Goal: Information Seeking & Learning: Check status

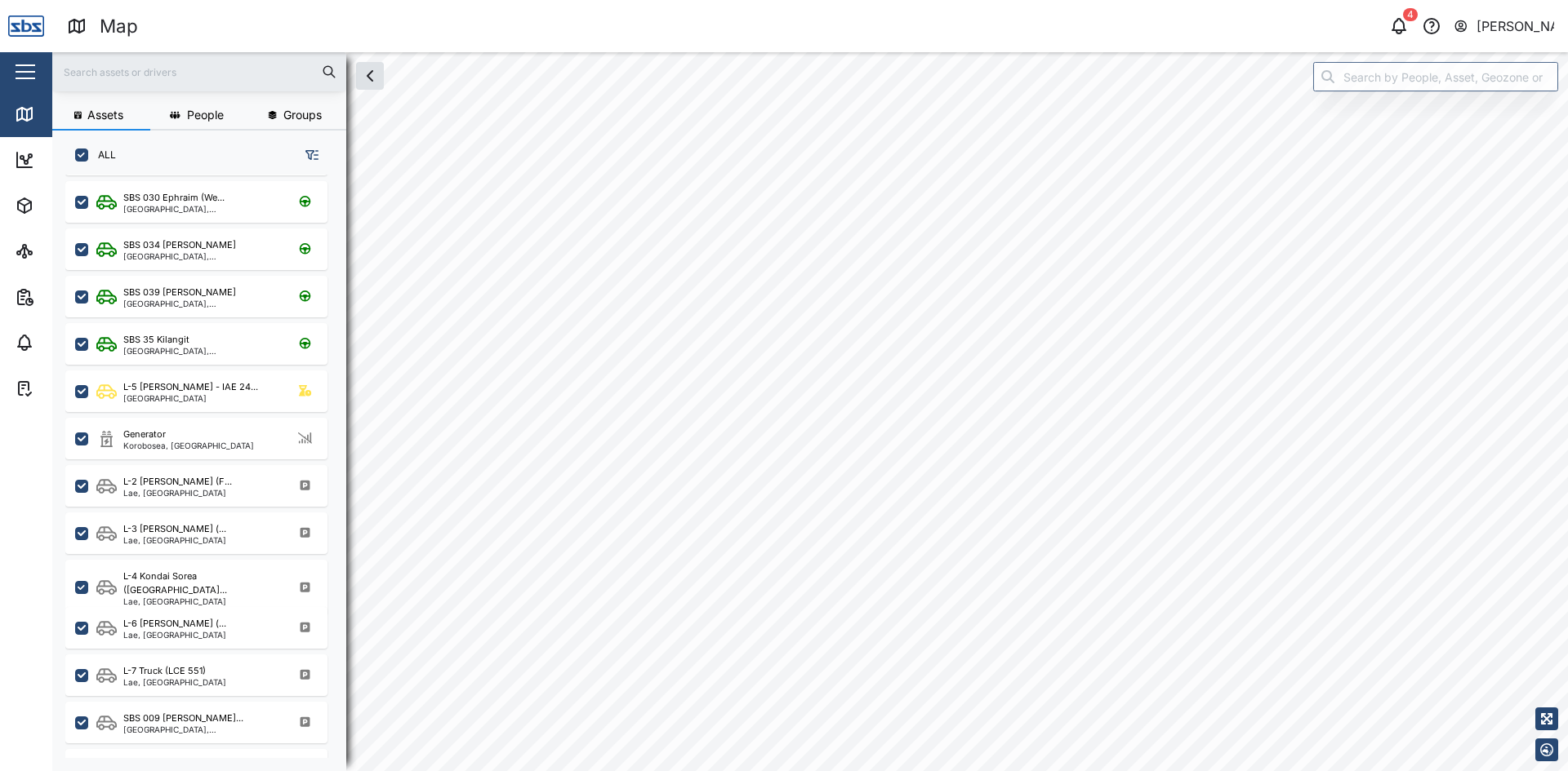
scroll to position [735, 0]
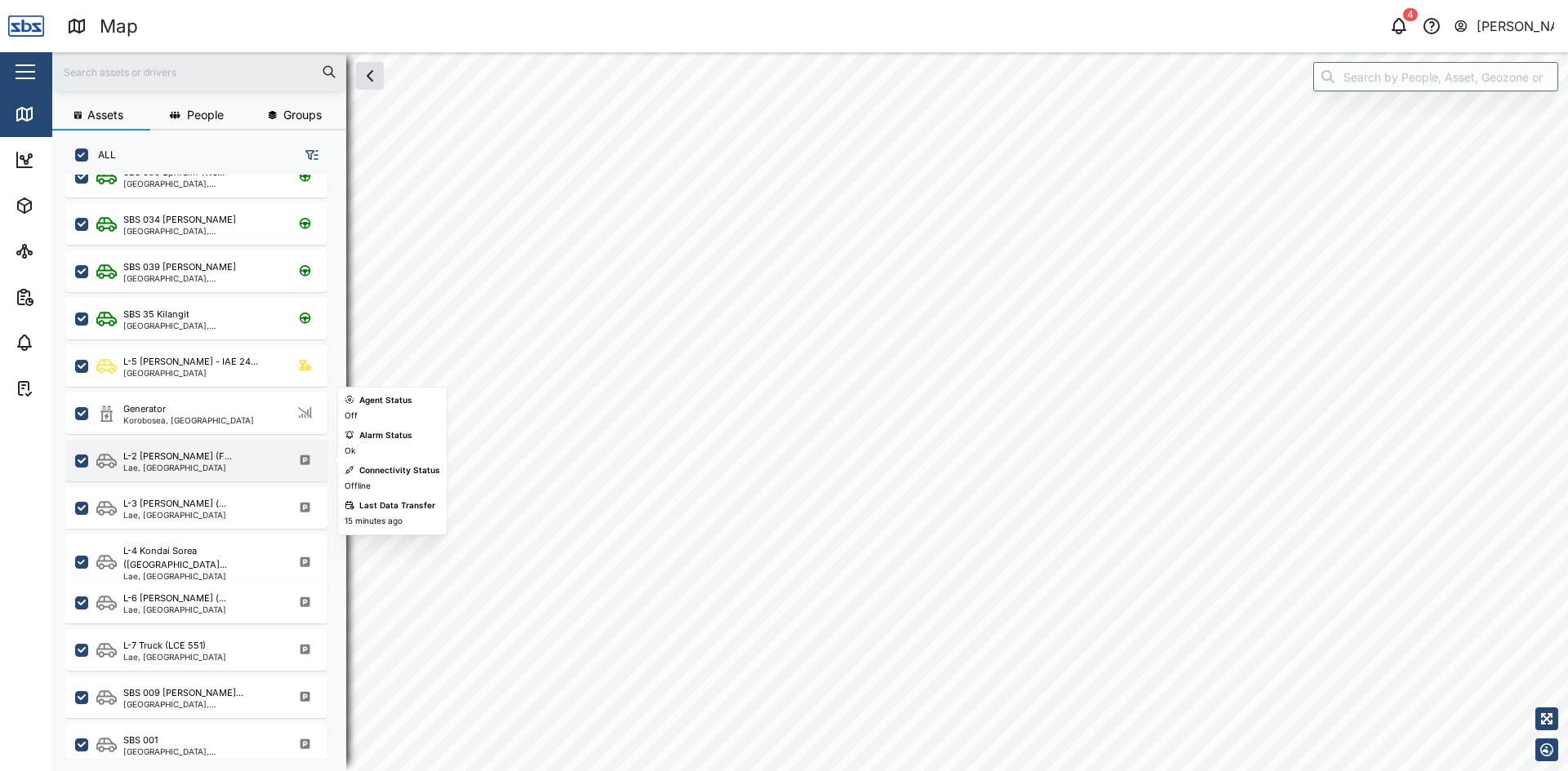
click at [164, 466] on div "Lae, [GEOGRAPHIC_DATA]" at bounding box center [178, 467] width 109 height 8
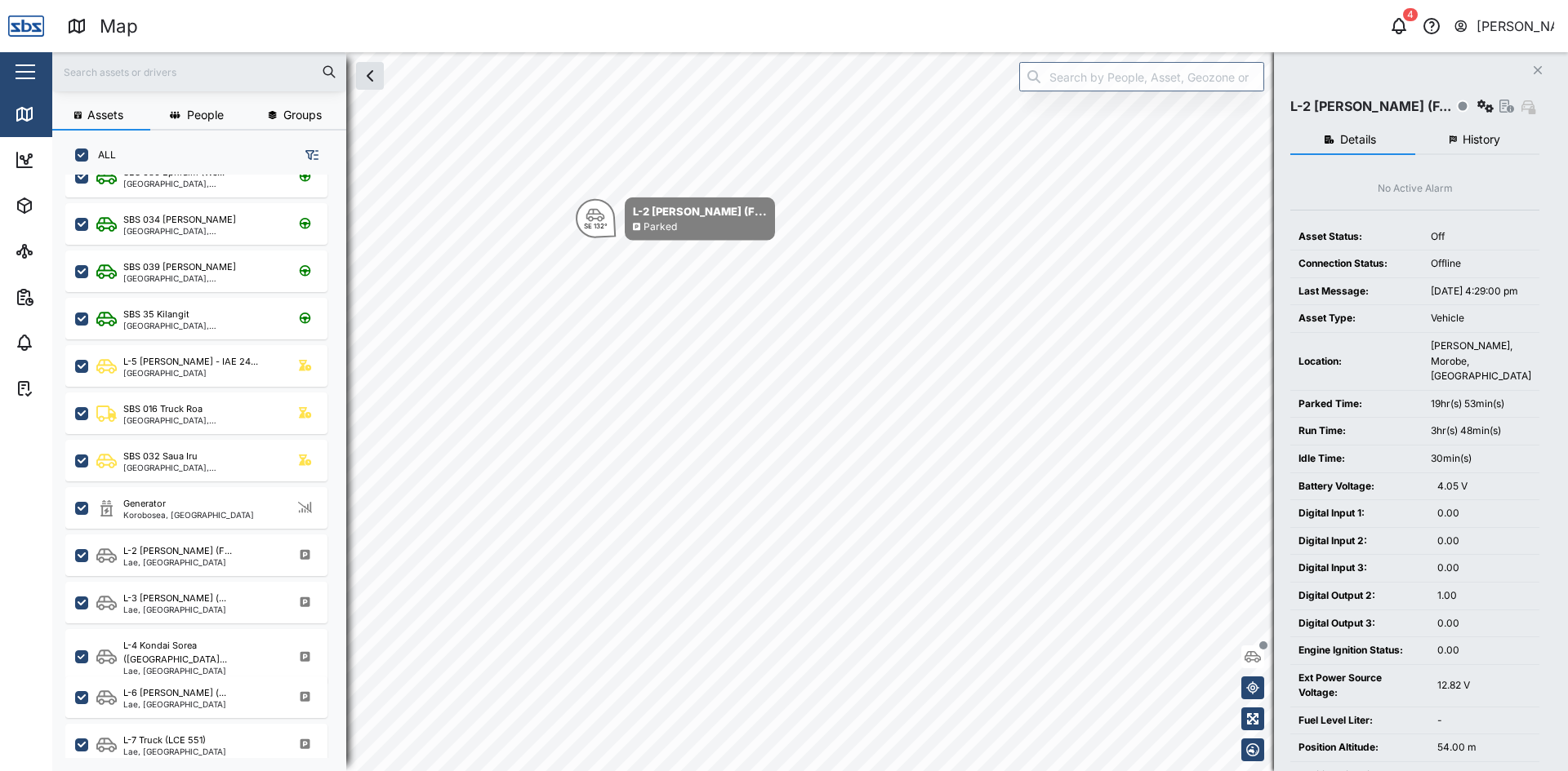
click at [1470, 145] on span "History" at bounding box center [1481, 140] width 37 height 11
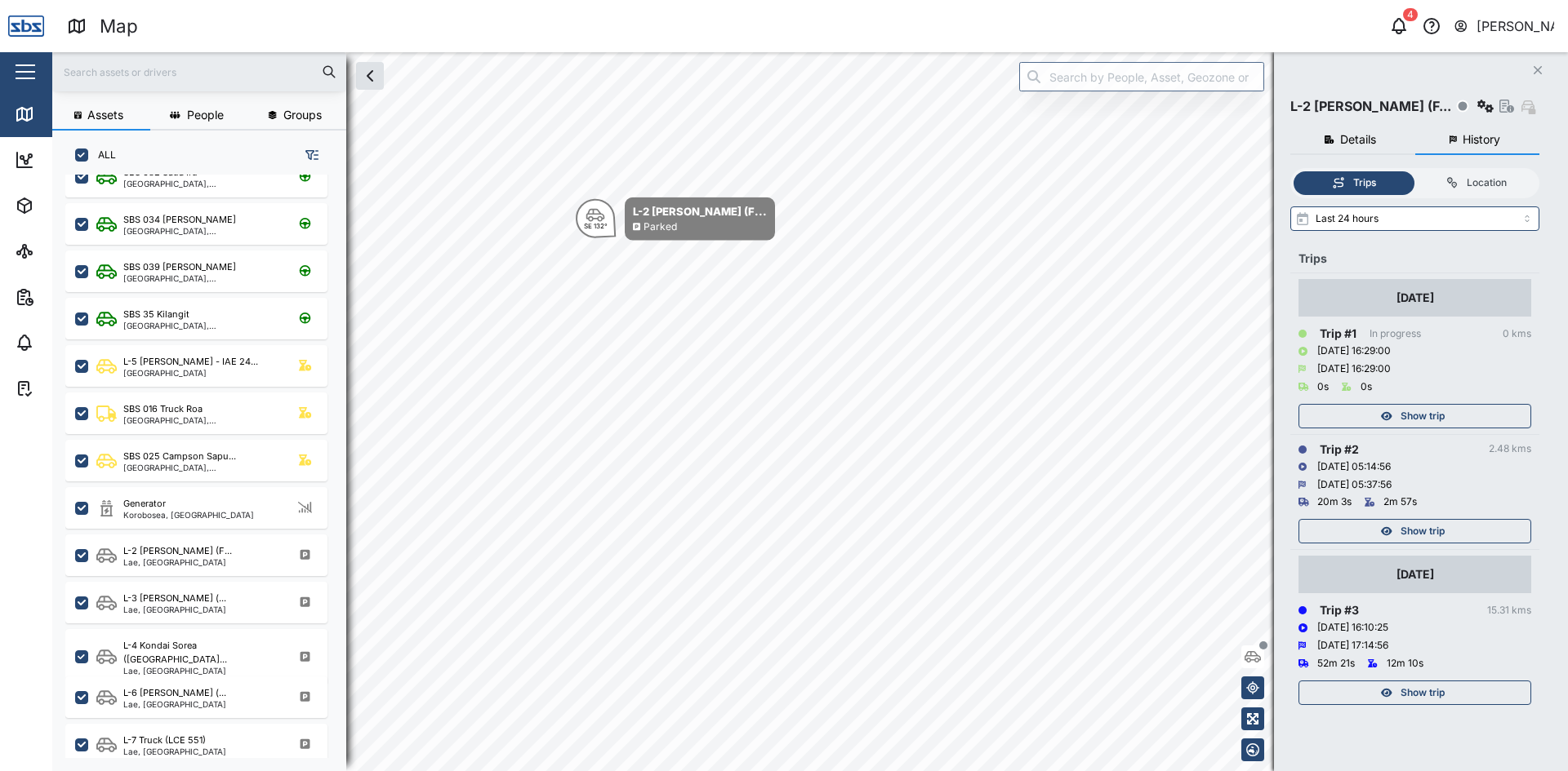
click at [1419, 533] on span "Show trip" at bounding box center [1422, 531] width 44 height 23
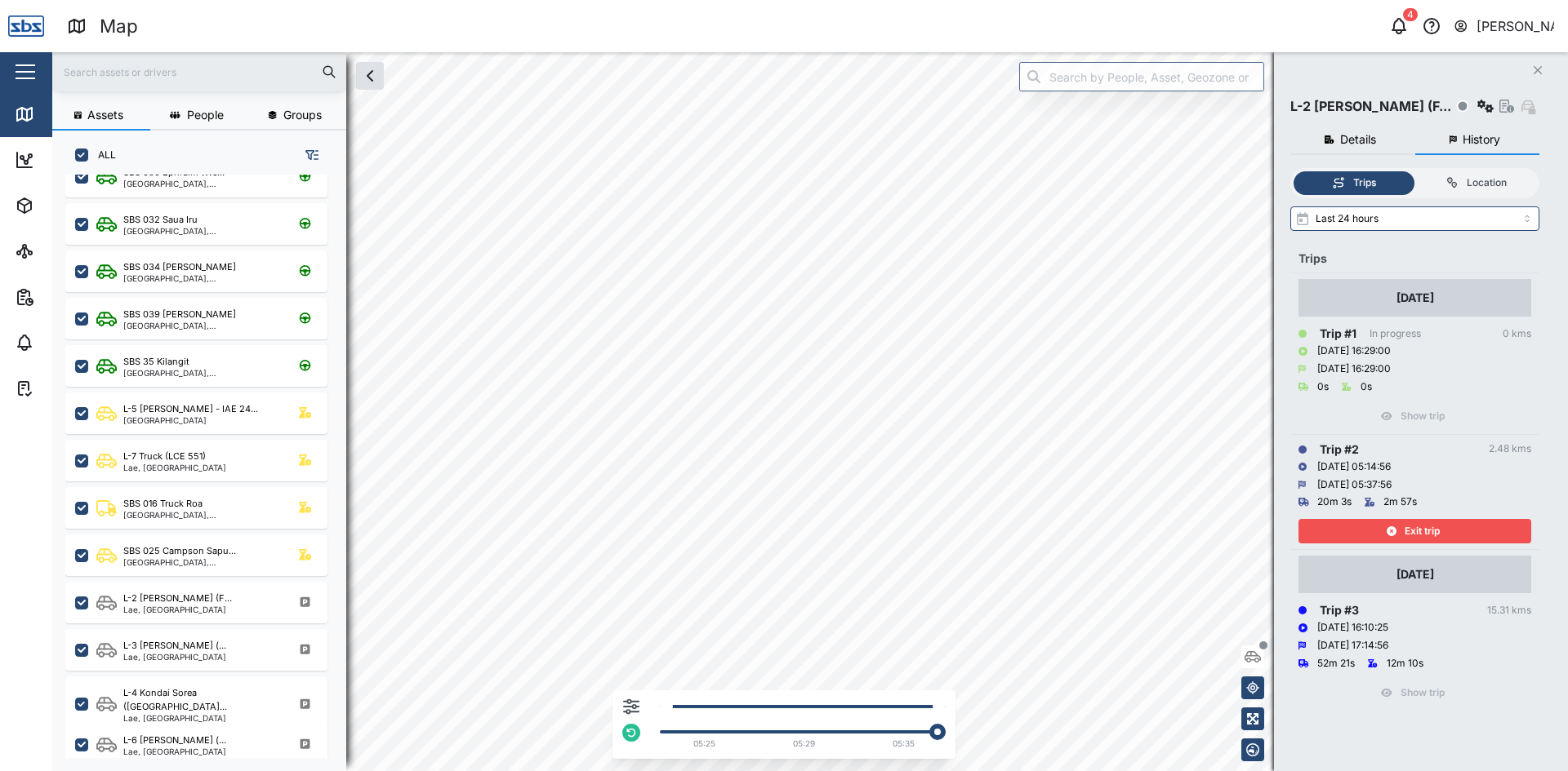
click at [851, 692] on div "05:25 05:29 05:35" at bounding box center [810, 411] width 1516 height 719
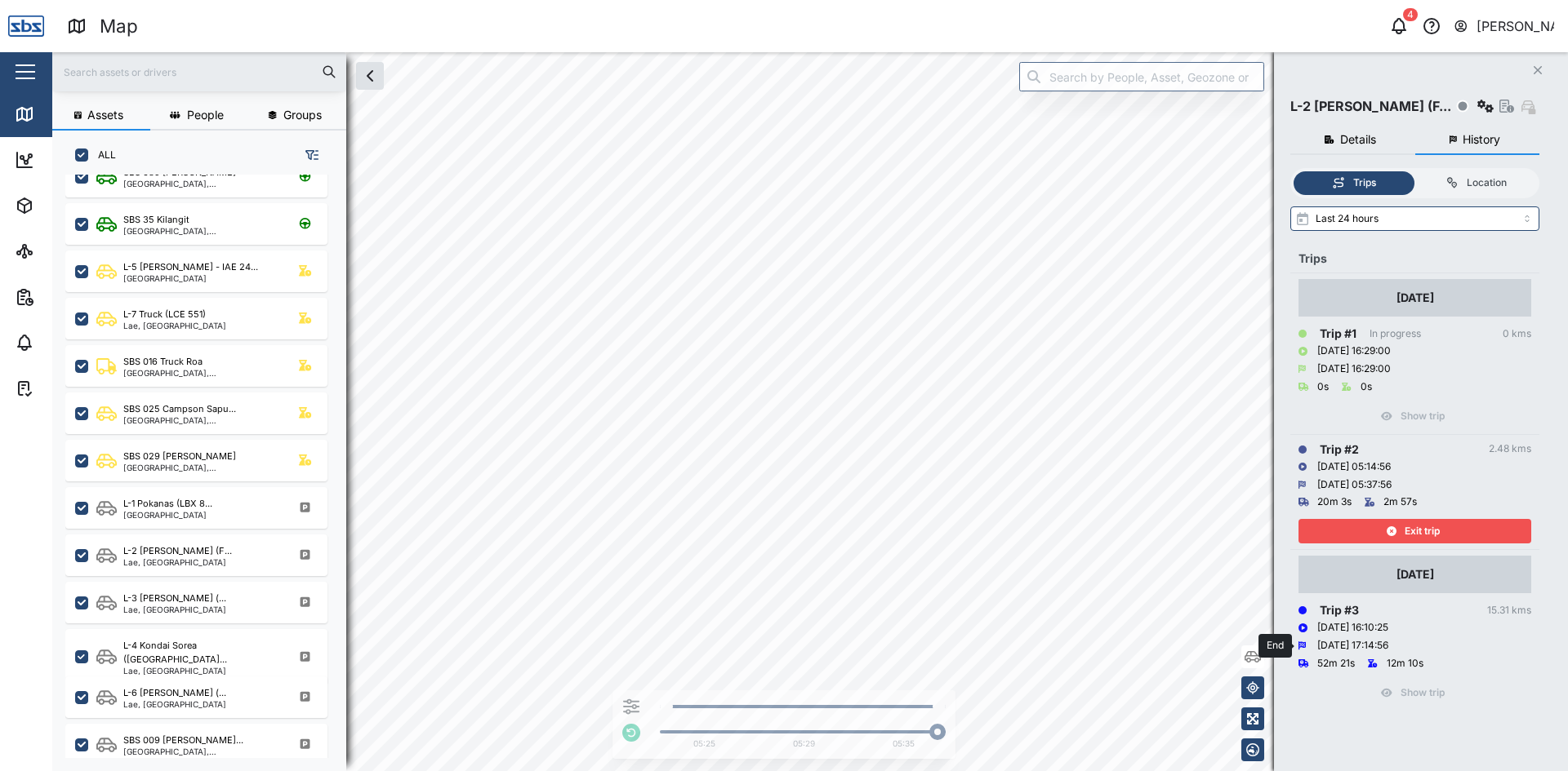
click at [1357, 645] on div "[DATE] 17:14:56" at bounding box center [1352, 645] width 71 height 16
click at [1372, 575] on div "[DATE]" at bounding box center [1414, 575] width 233 height 37
click at [1380, 530] on div "Exit trip" at bounding box center [1413, 531] width 212 height 23
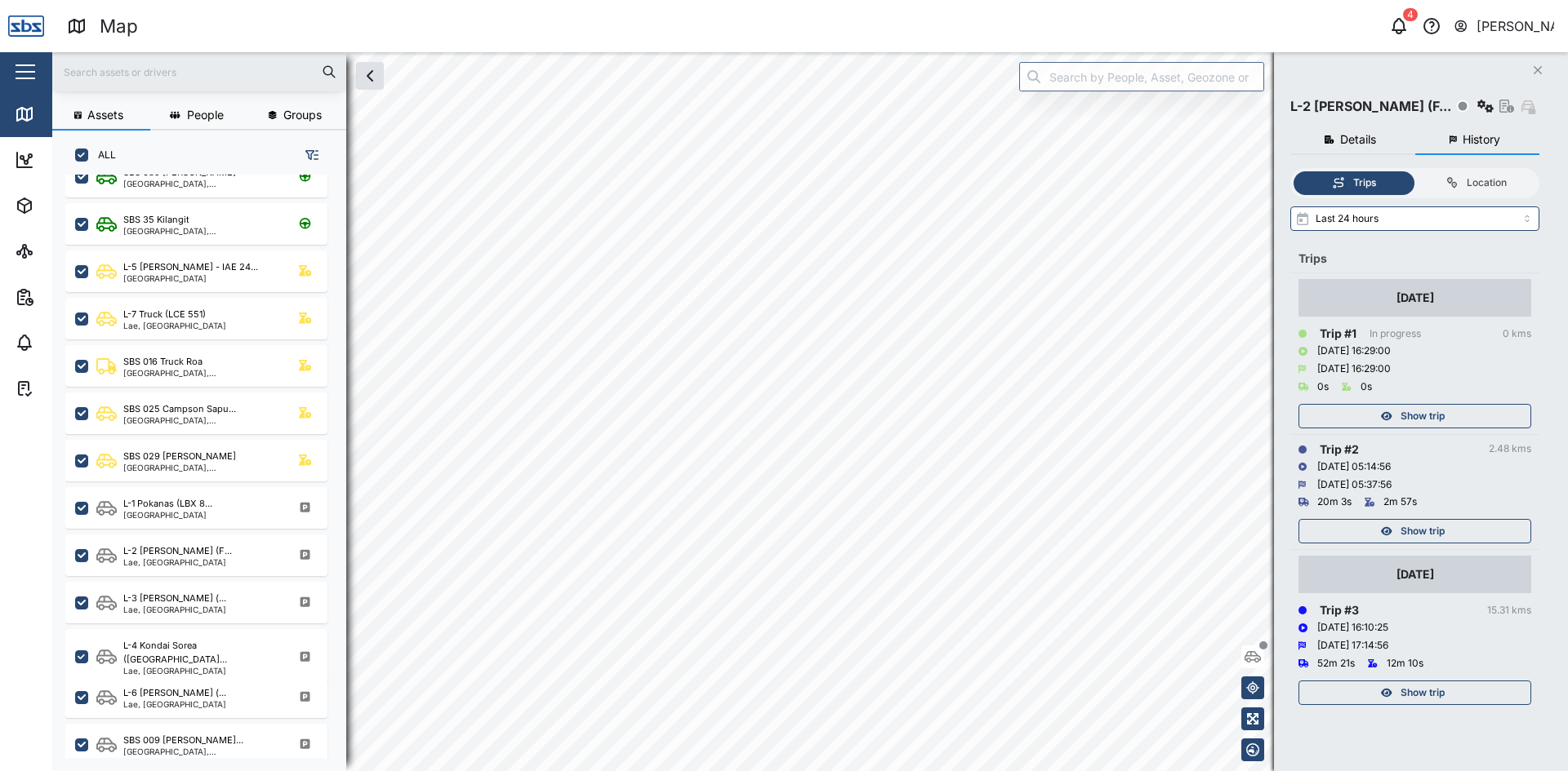
click at [1357, 695] on div "Show trip" at bounding box center [1413, 693] width 212 height 23
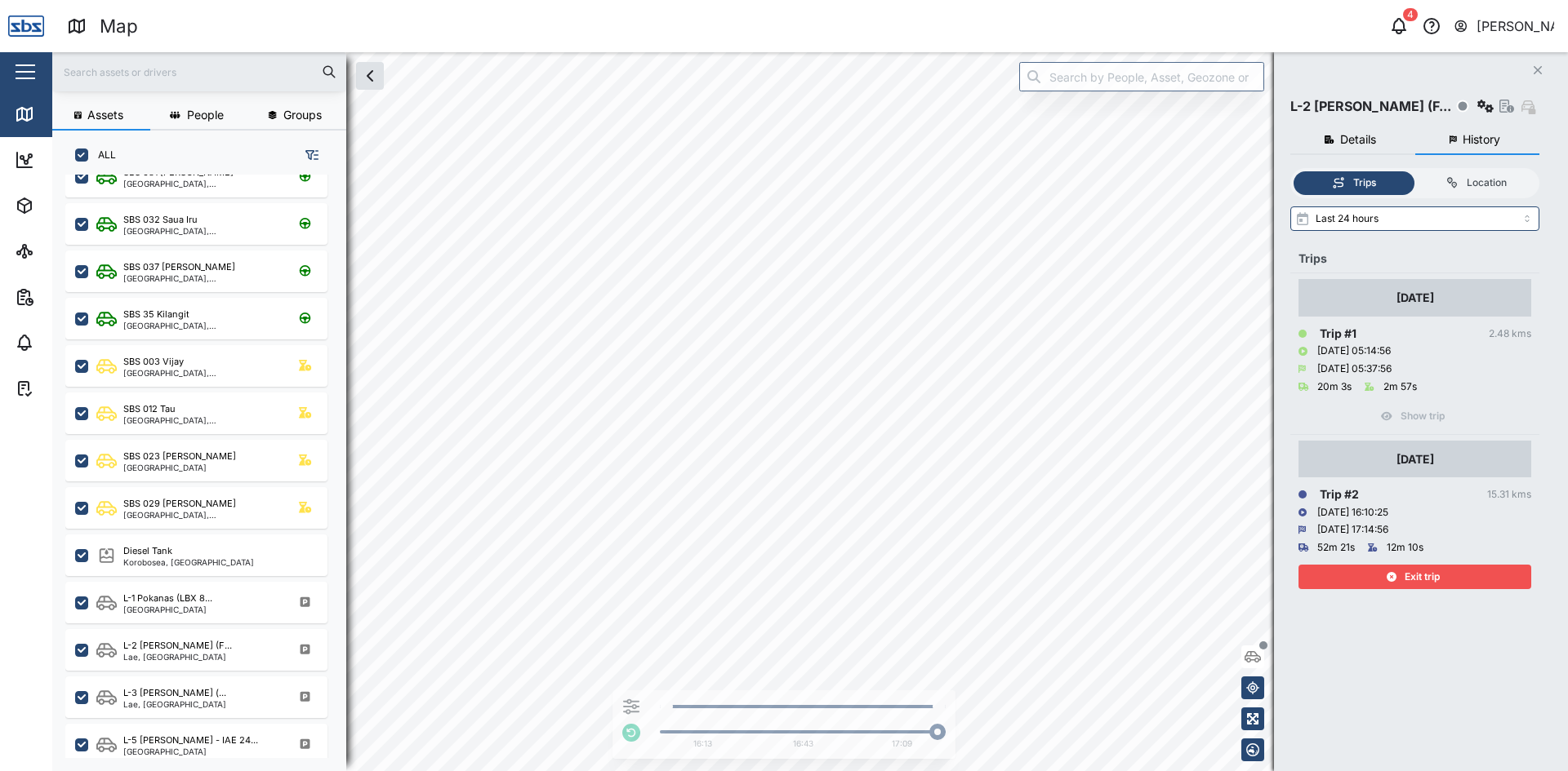
click at [1422, 578] on span "Exit trip" at bounding box center [1422, 577] width 35 height 23
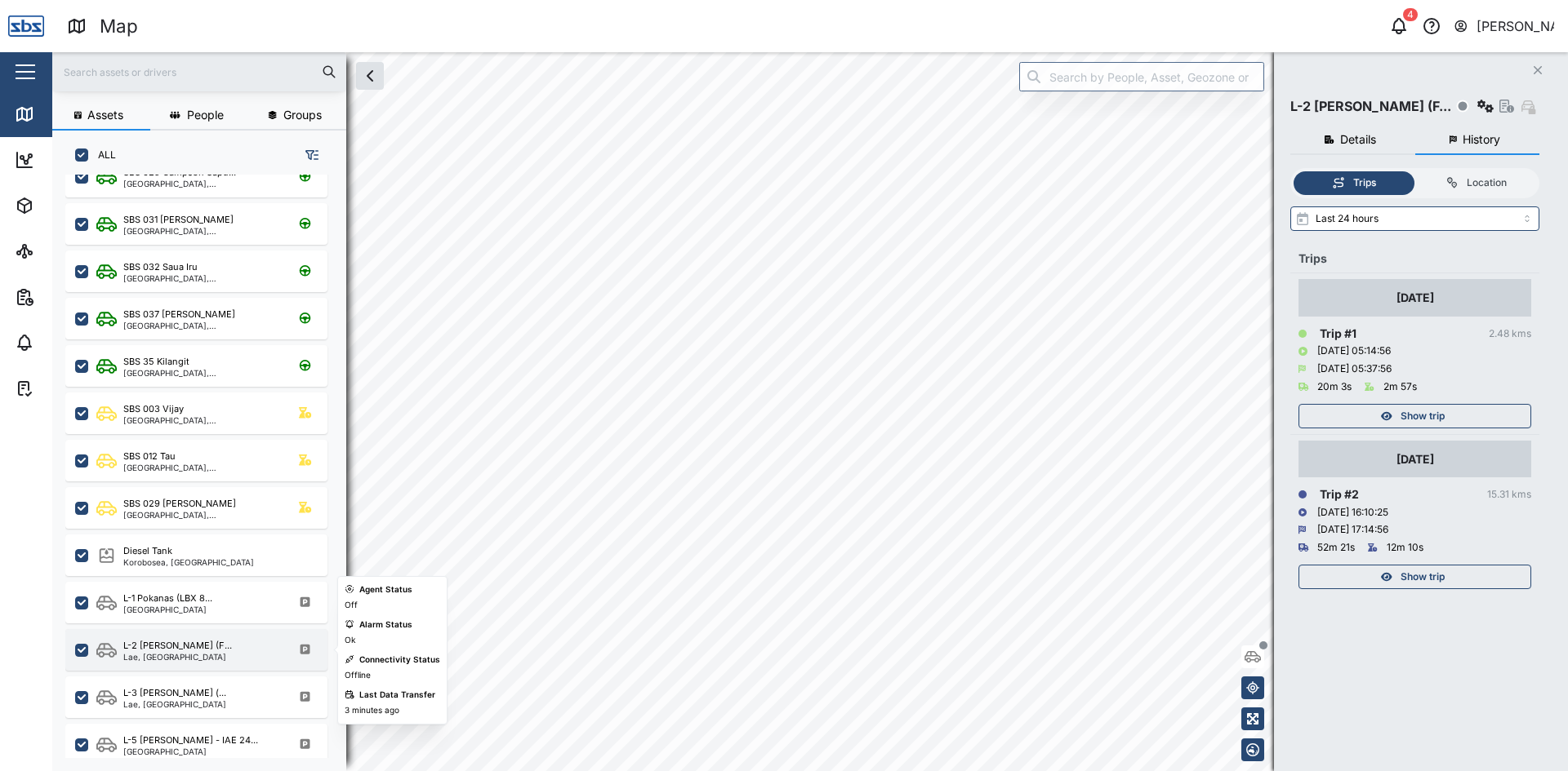
click at [151, 660] on div "Lae, [GEOGRAPHIC_DATA]" at bounding box center [178, 657] width 109 height 8
click at [153, 651] on div "L-2 [PERSON_NAME] (F..." at bounding box center [178, 645] width 109 height 14
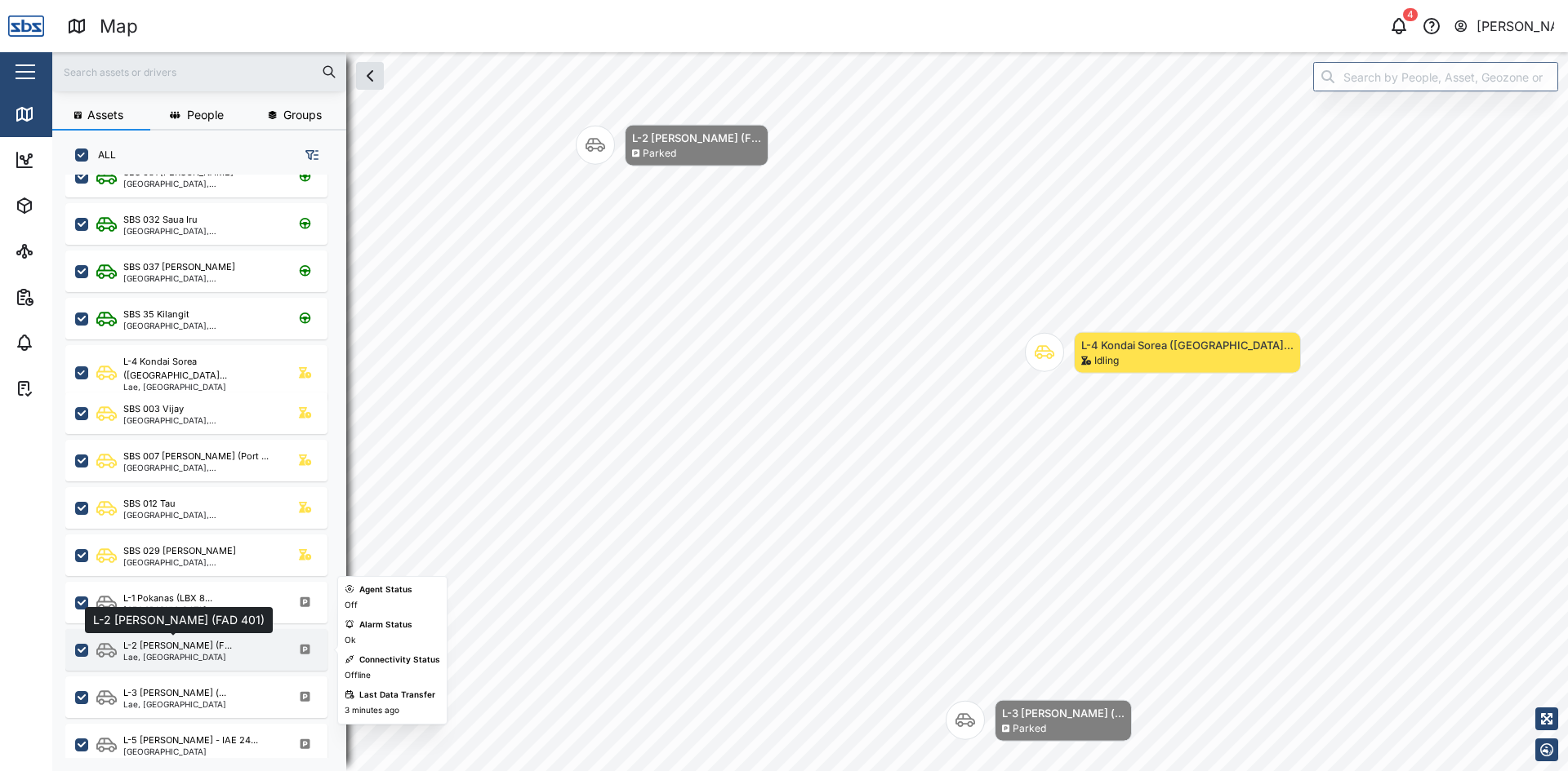
click at [194, 651] on div "L-2 [PERSON_NAME] (F..." at bounding box center [178, 645] width 109 height 14
